Goal: Task Accomplishment & Management: Manage account settings

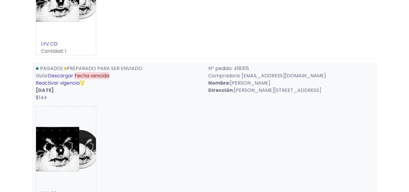
scroll to position [179, 0]
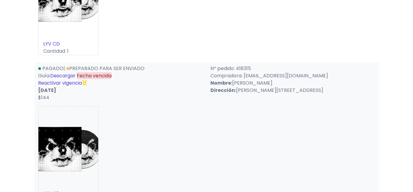
scroll to position [160, 0]
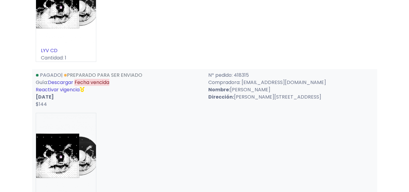
click at [69, 90] on link "Reactivar vigencia" at bounding box center [58, 89] width 44 height 7
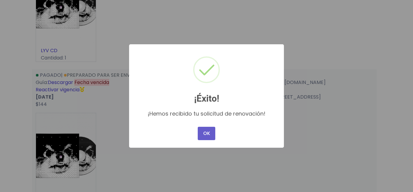
click at [206, 133] on button "OK" at bounding box center [207, 133] width 18 height 13
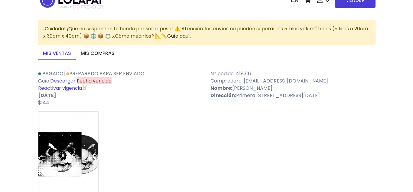
scroll to position [64, 0]
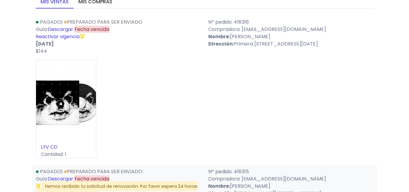
click at [61, 35] on link "Reactivar vigencia" at bounding box center [58, 36] width 44 height 7
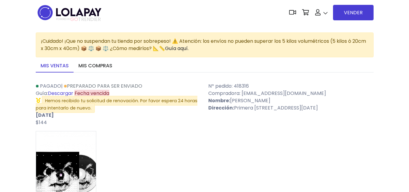
scroll to position [64, 0]
